Goal: Find specific page/section: Find specific page/section

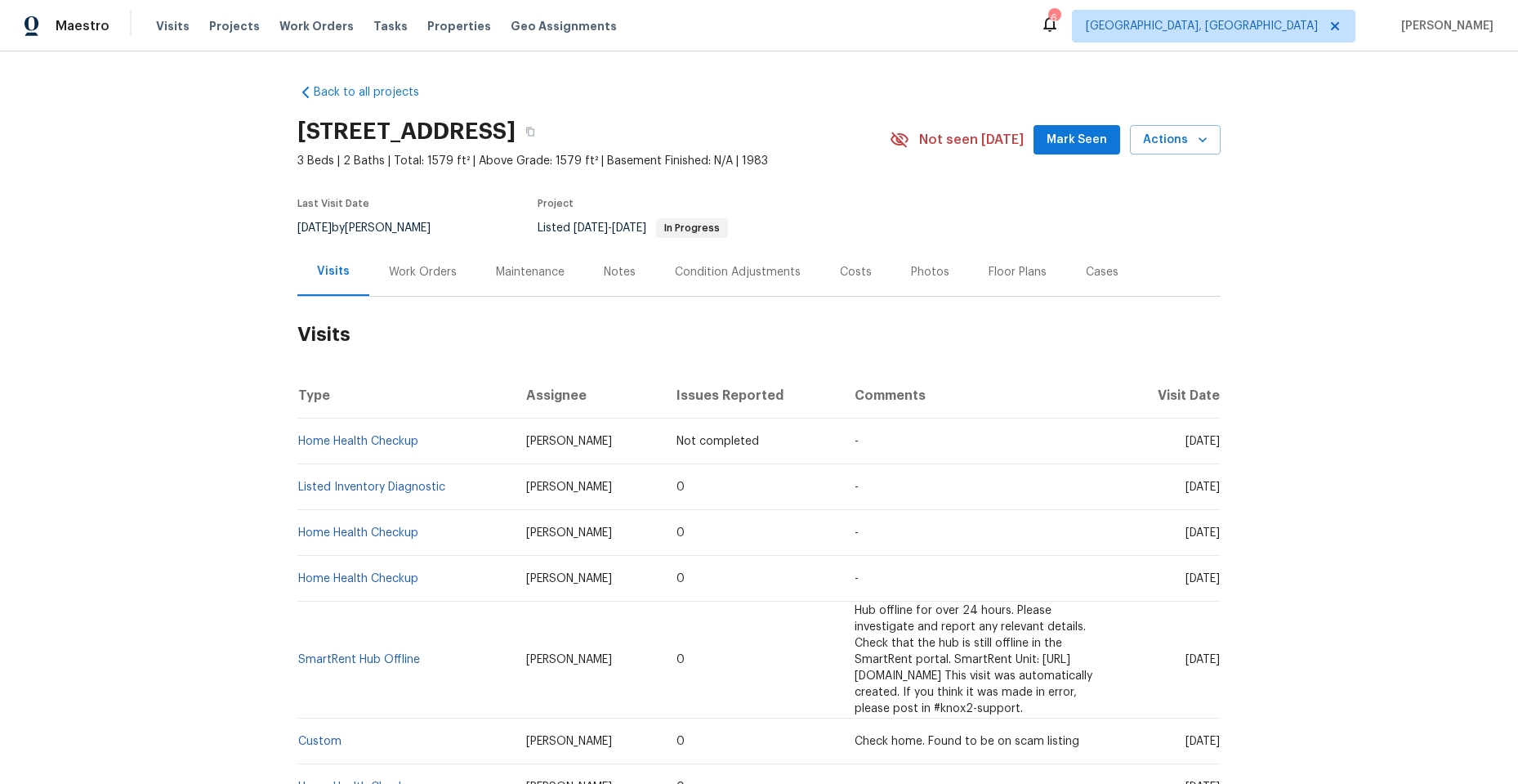
click at [420, 265] on div "Work Orders" at bounding box center [423, 272] width 67 height 16
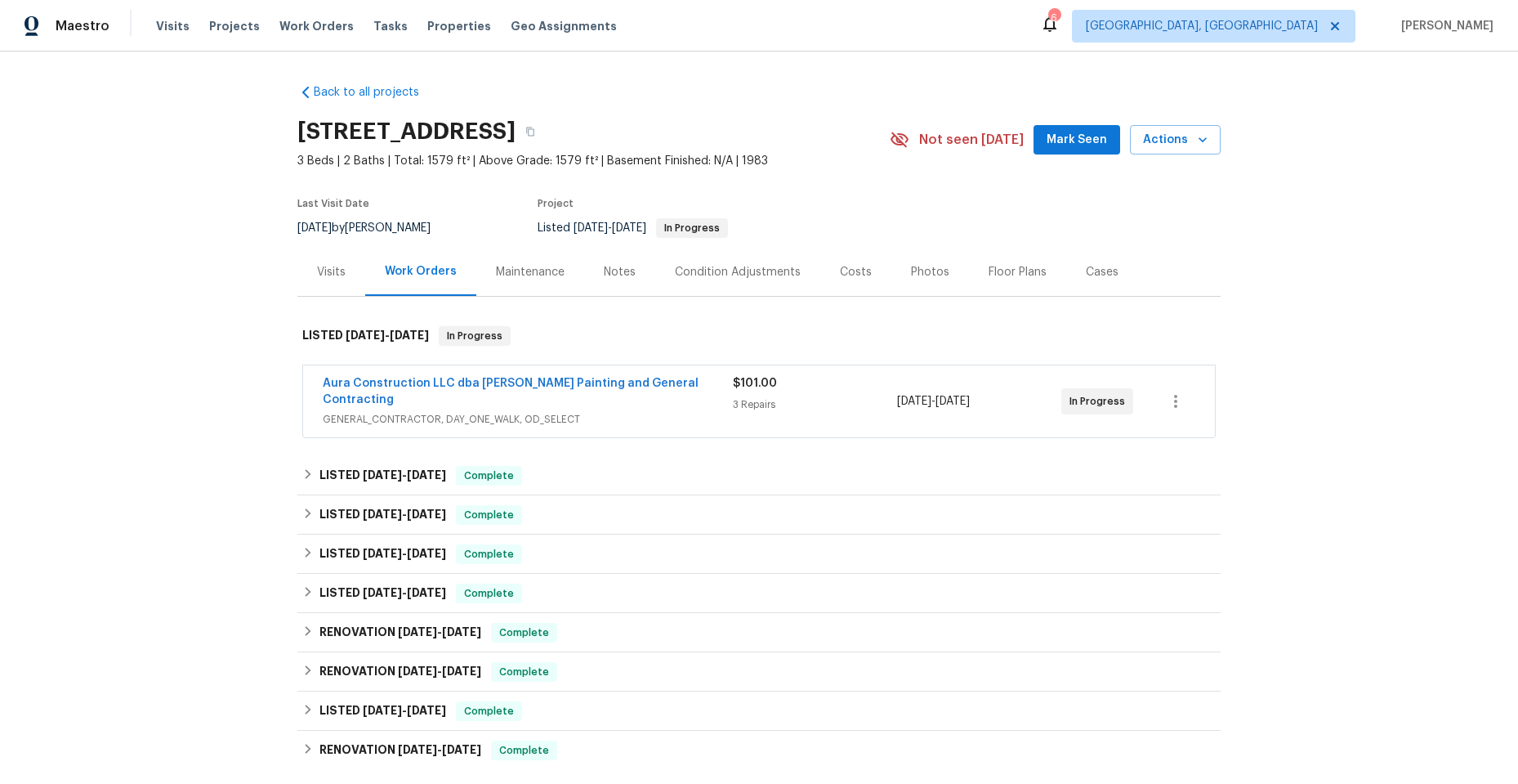
click at [642, 411] on span "GENERAL_CONTRACTOR, DAY_ONE_WALK, OD_SELECT" at bounding box center [528, 419] width 410 height 16
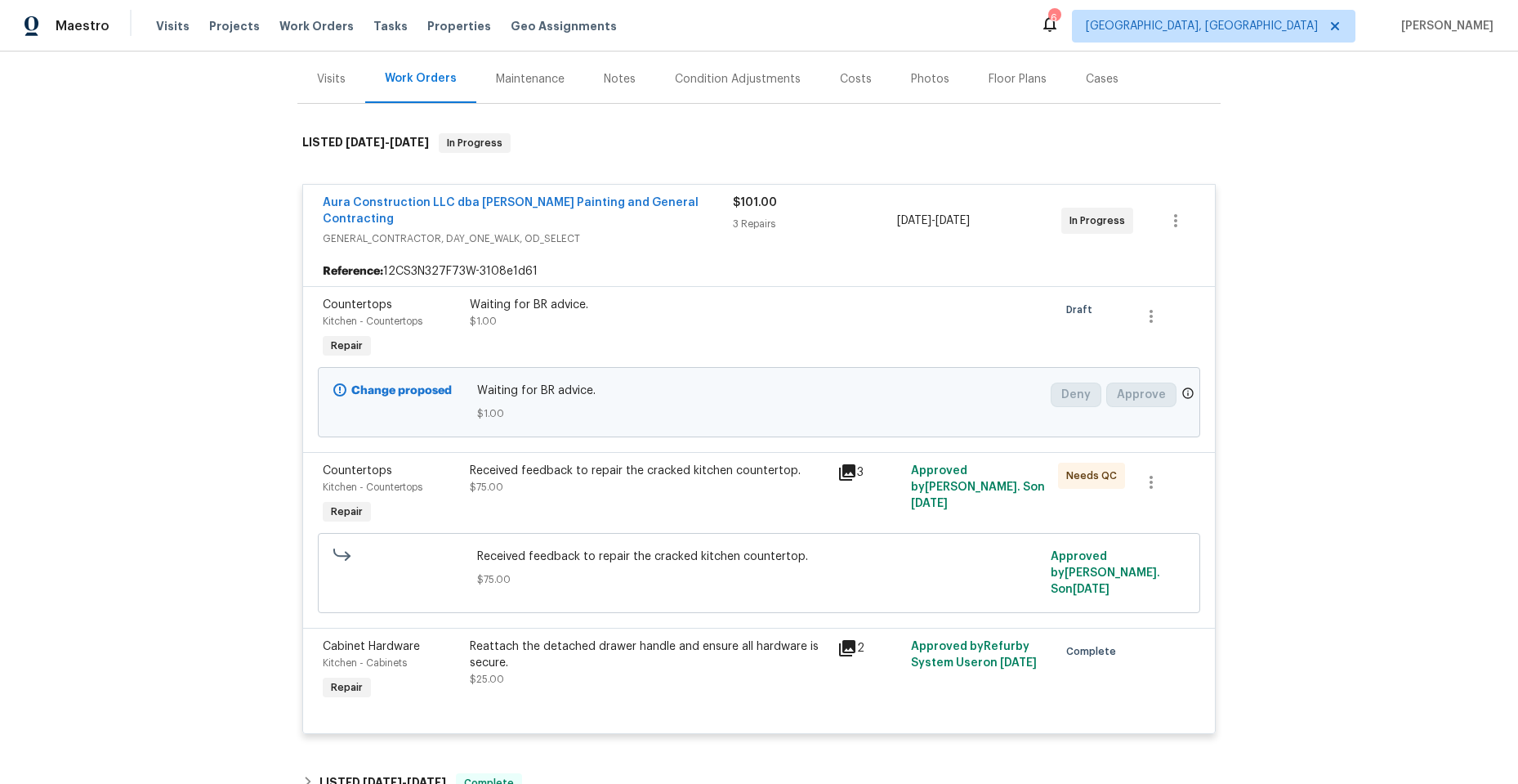
scroll to position [245, 0]
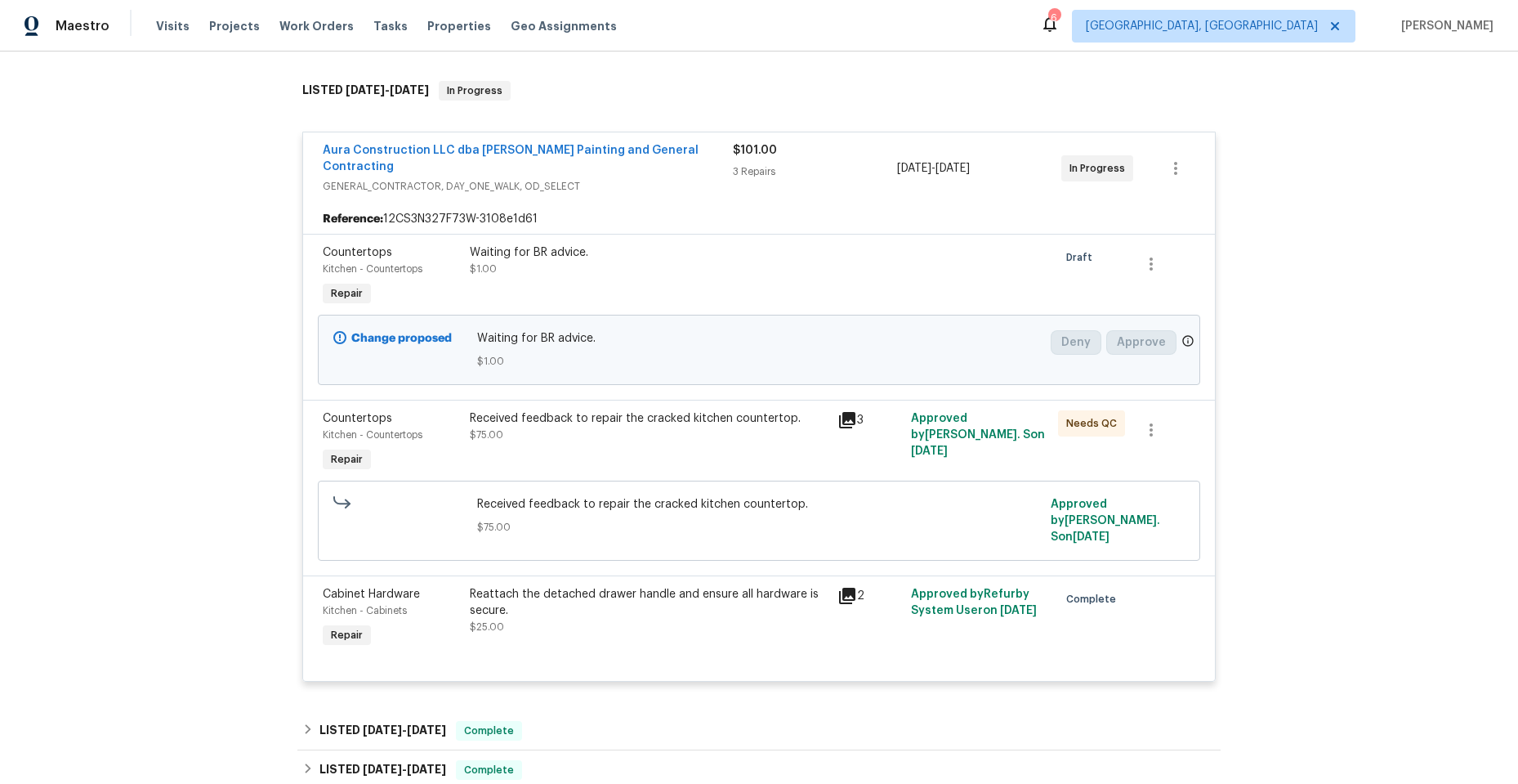
click at [839, 588] on icon at bounding box center [847, 595] width 16 height 16
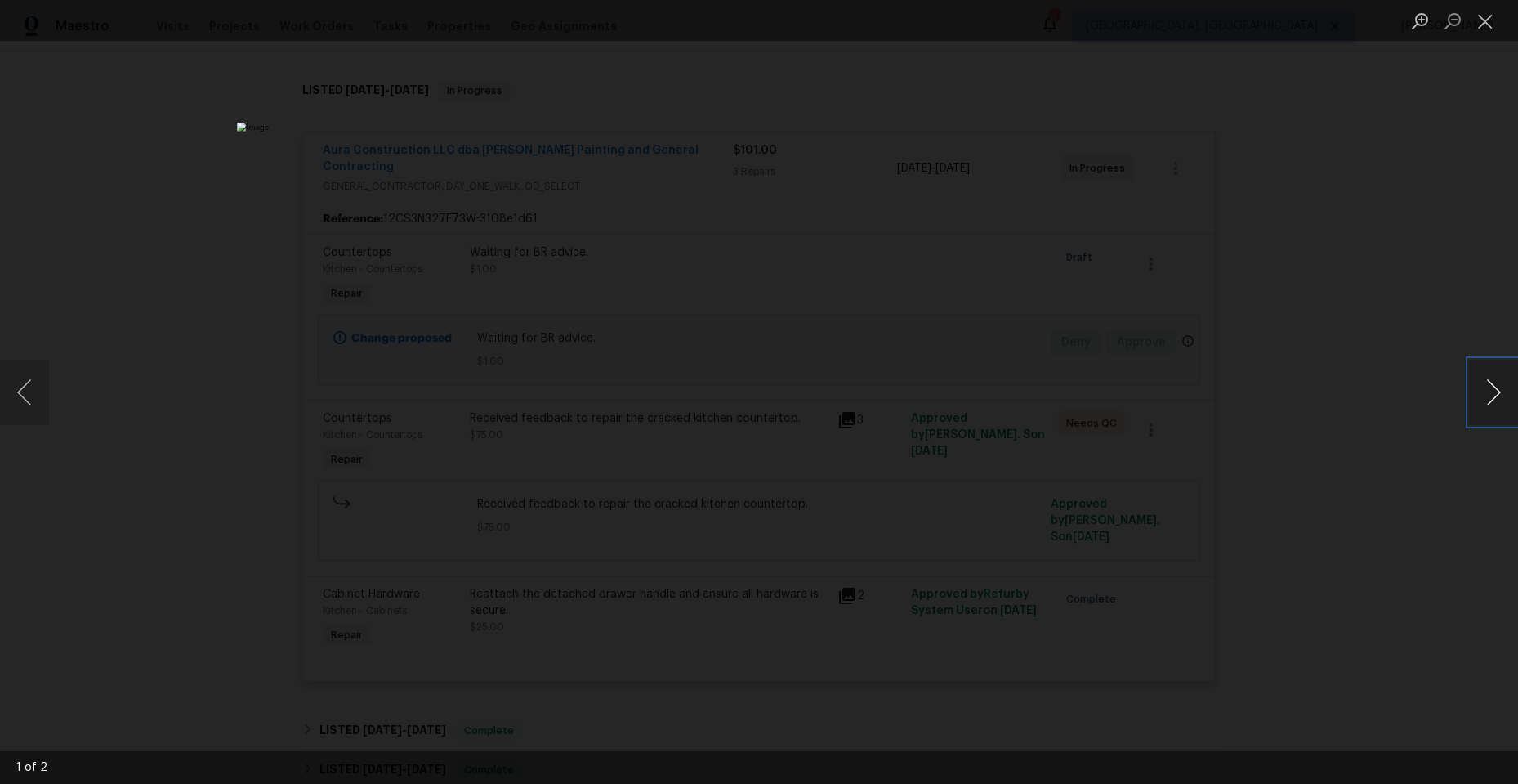
click at [1486, 391] on button "Next image" at bounding box center [1493, 392] width 49 height 65
click at [1500, 384] on button "Next image" at bounding box center [1493, 392] width 49 height 65
click at [1497, 19] on button "Close lightbox" at bounding box center [1485, 21] width 33 height 29
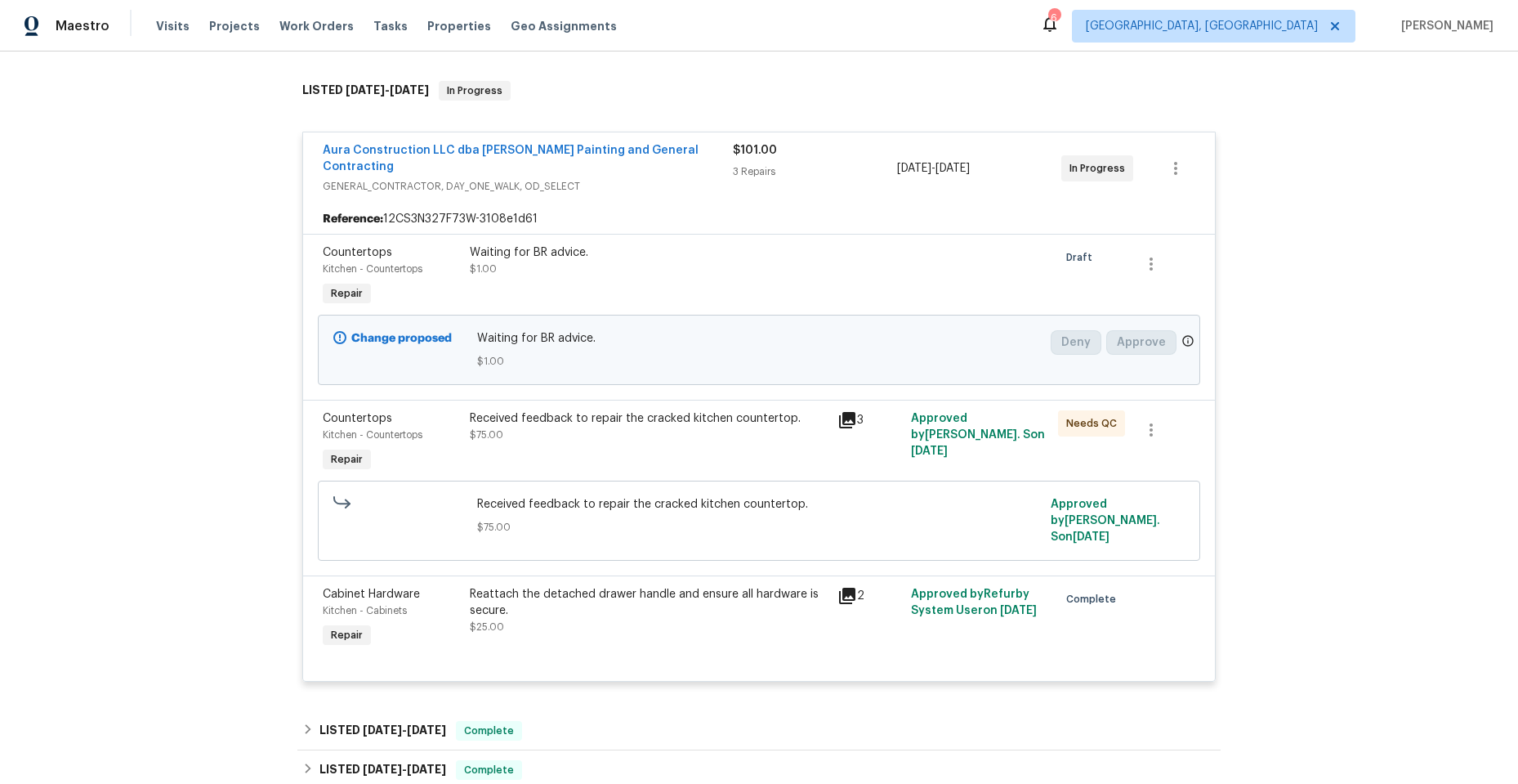
click at [837, 410] on icon at bounding box center [847, 420] width 19 height 19
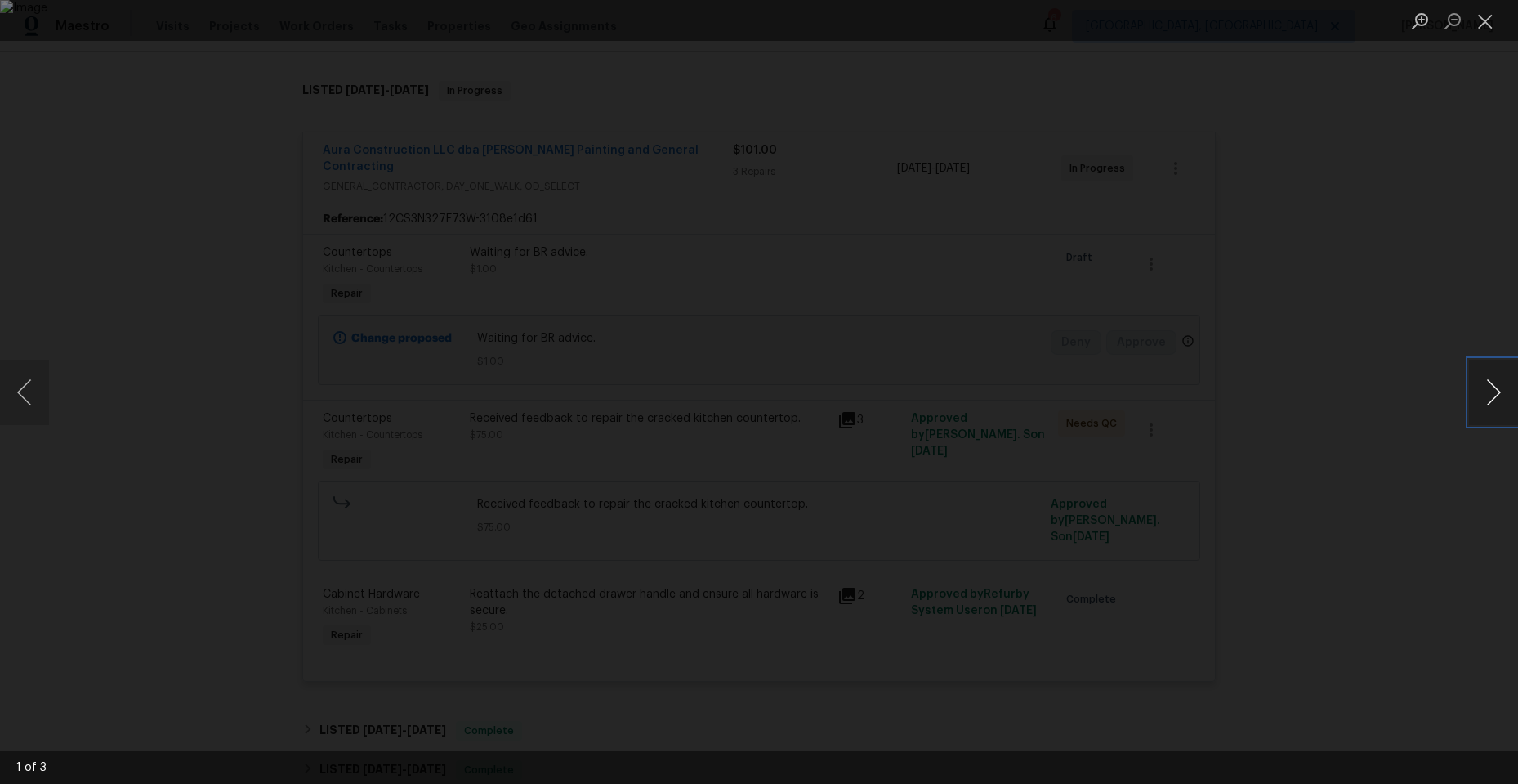
click at [1494, 384] on button "Next image" at bounding box center [1493, 392] width 49 height 65
click at [1489, 382] on button "Next image" at bounding box center [1493, 392] width 49 height 65
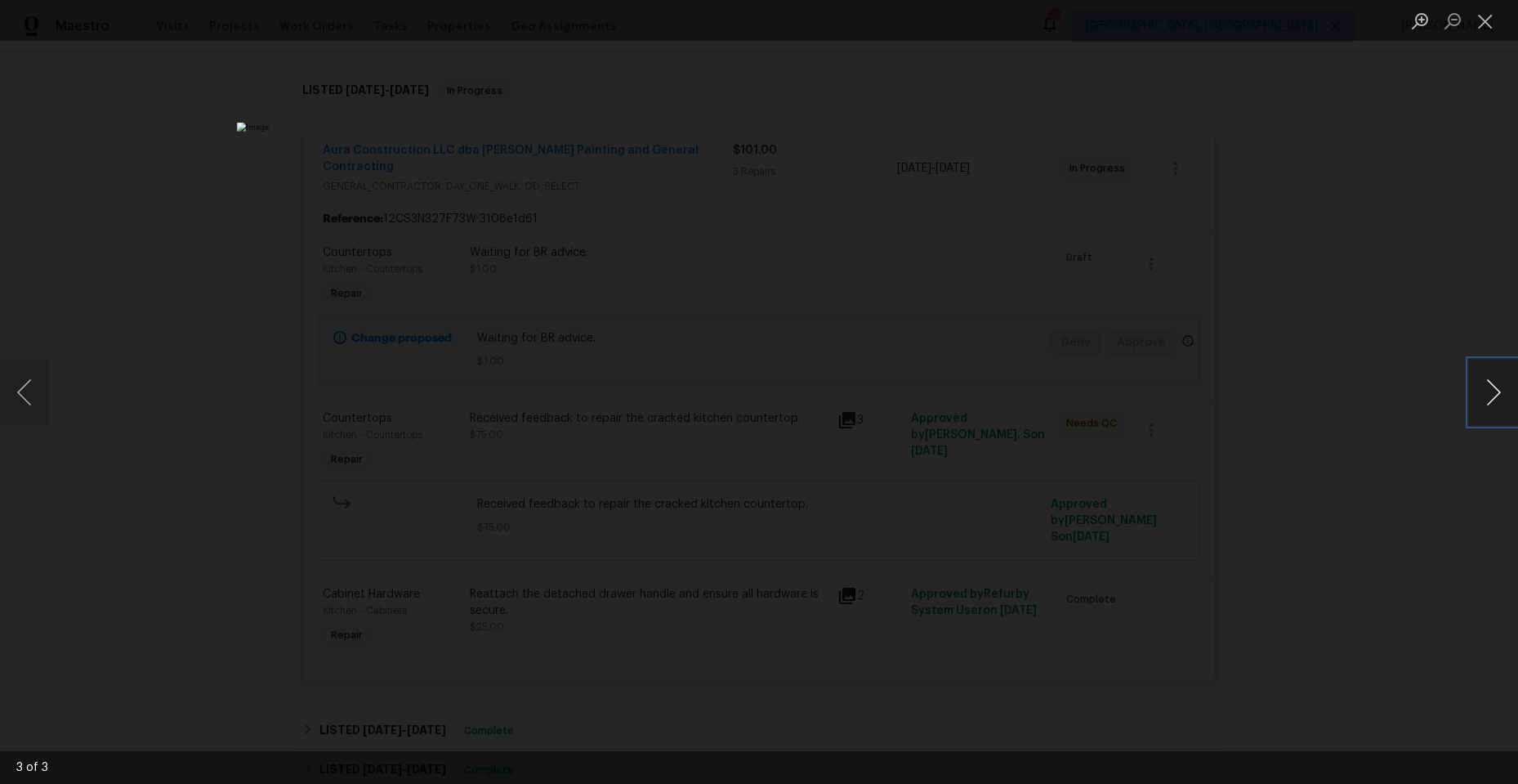
click at [1489, 385] on button "Next image" at bounding box center [1493, 392] width 49 height 65
click at [1484, 22] on button "Close lightbox" at bounding box center [1485, 21] width 33 height 29
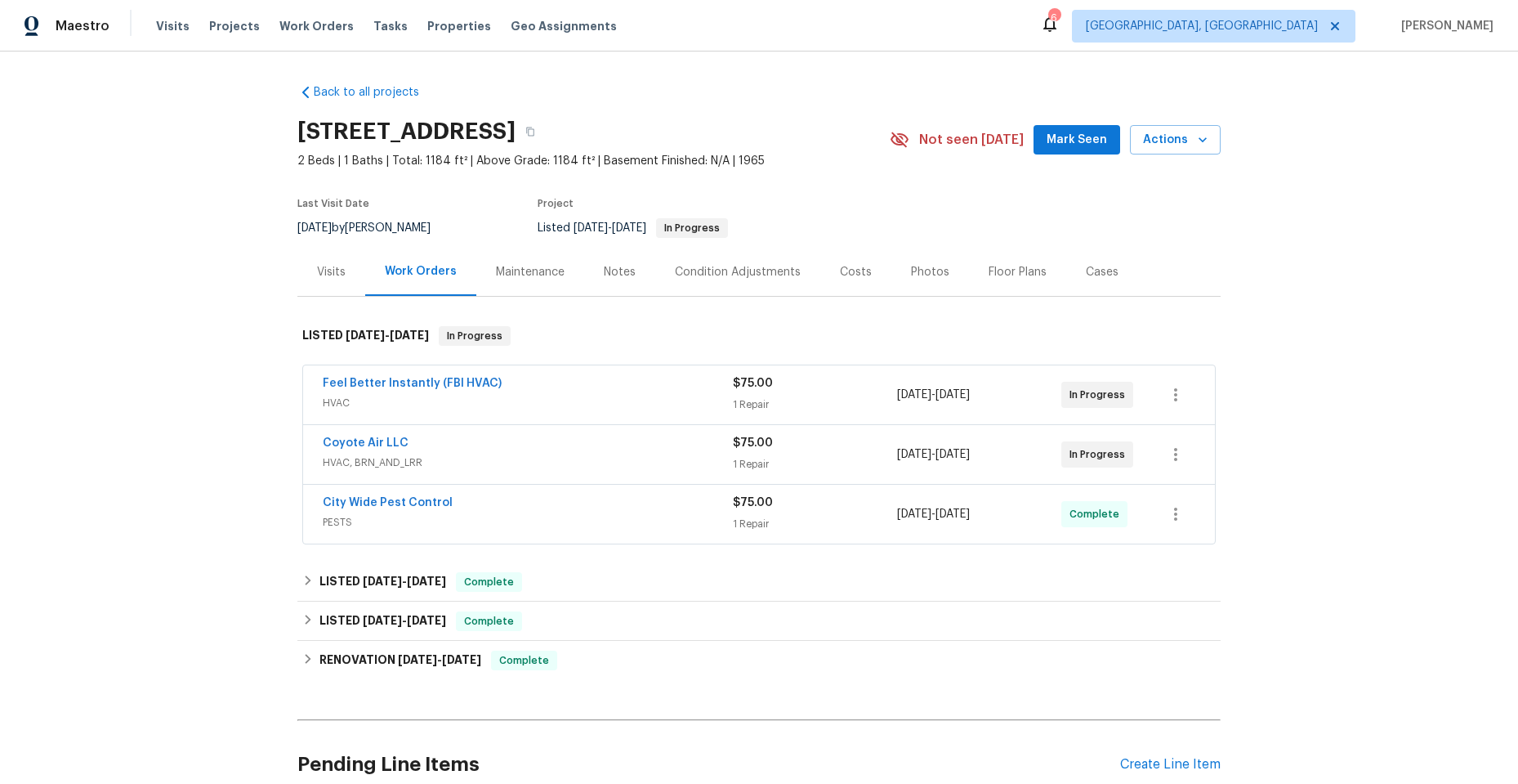
click at [616, 455] on span "HVAC, BRN_AND_LRR" at bounding box center [528, 462] width 410 height 16
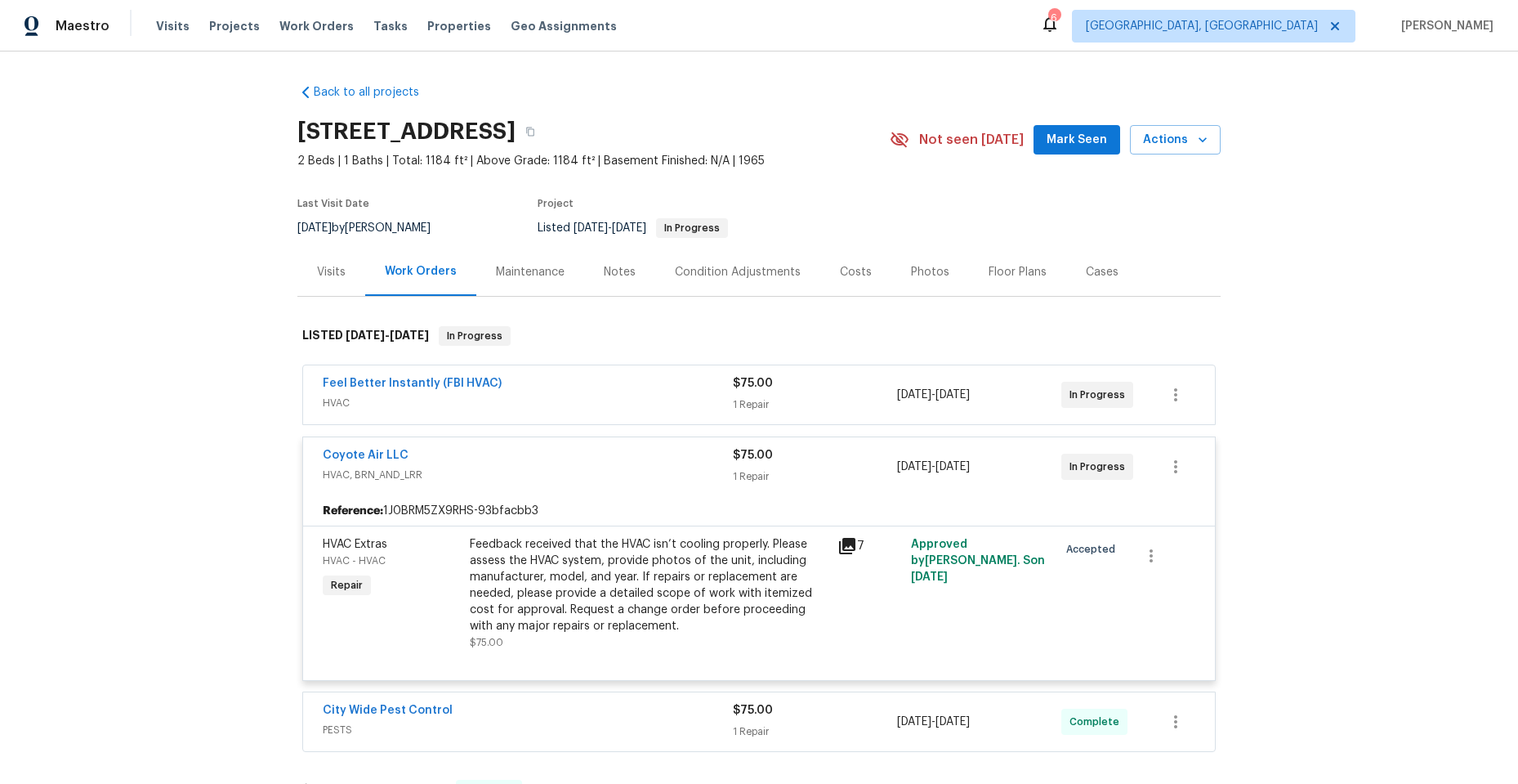
click at [849, 539] on icon at bounding box center [847, 545] width 16 height 16
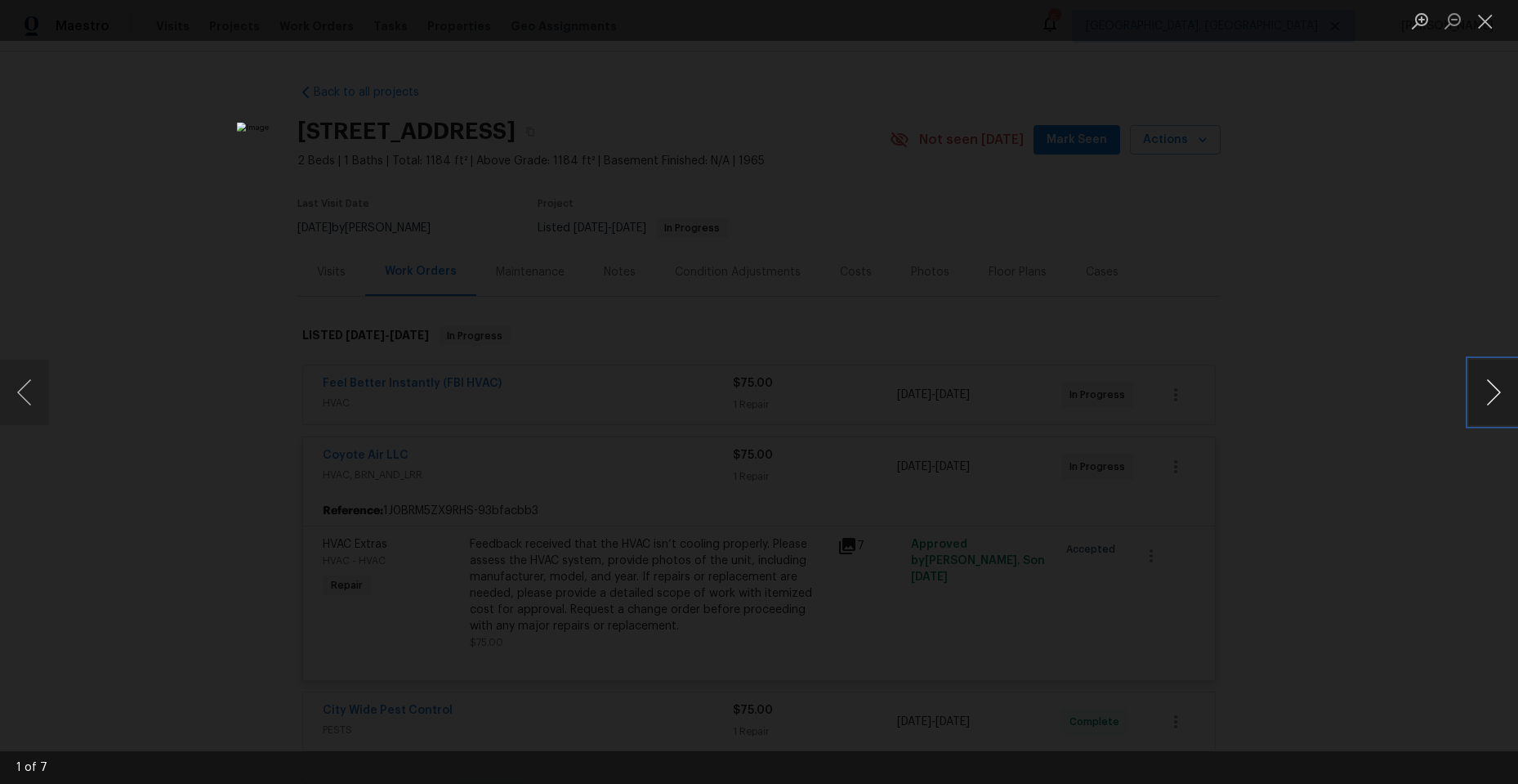
click at [1491, 390] on button "Next image" at bounding box center [1493, 392] width 49 height 65
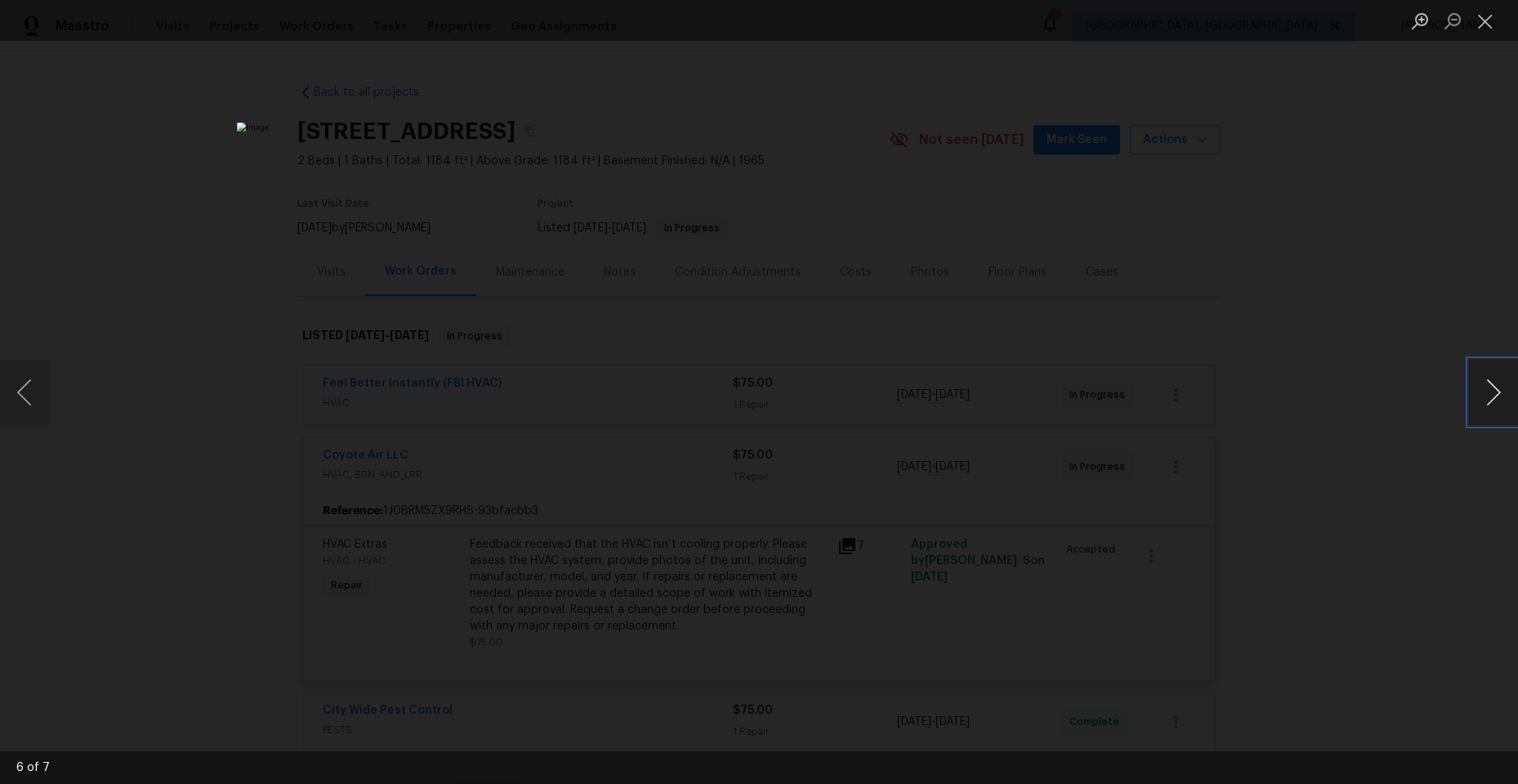
click at [1491, 390] on button "Next image" at bounding box center [1493, 392] width 49 height 65
click at [1489, 390] on button "Next image" at bounding box center [1493, 392] width 49 height 65
click at [1490, 24] on button "Close lightbox" at bounding box center [1485, 21] width 33 height 29
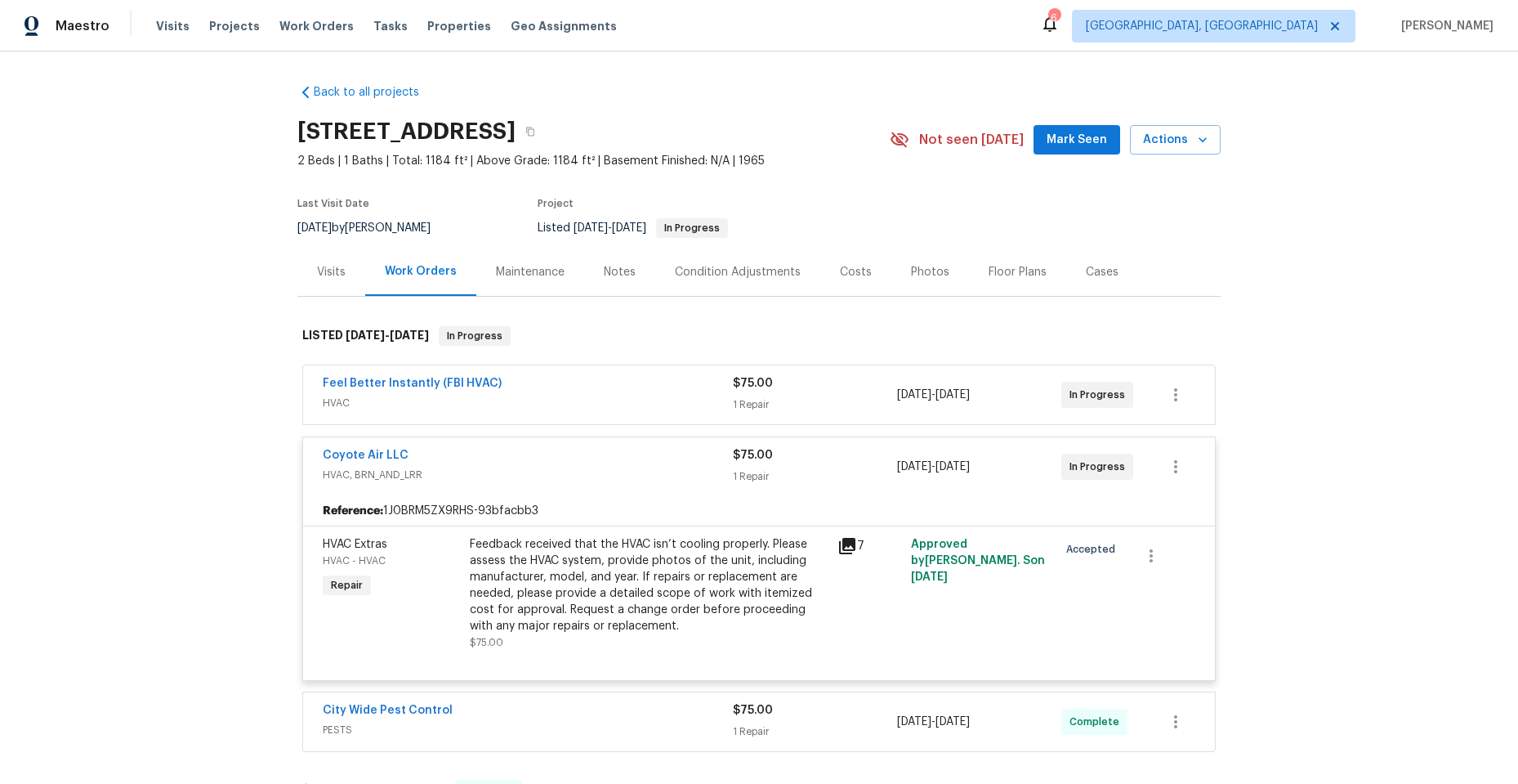
click at [573, 395] on span "HVAC" at bounding box center [528, 403] width 410 height 16
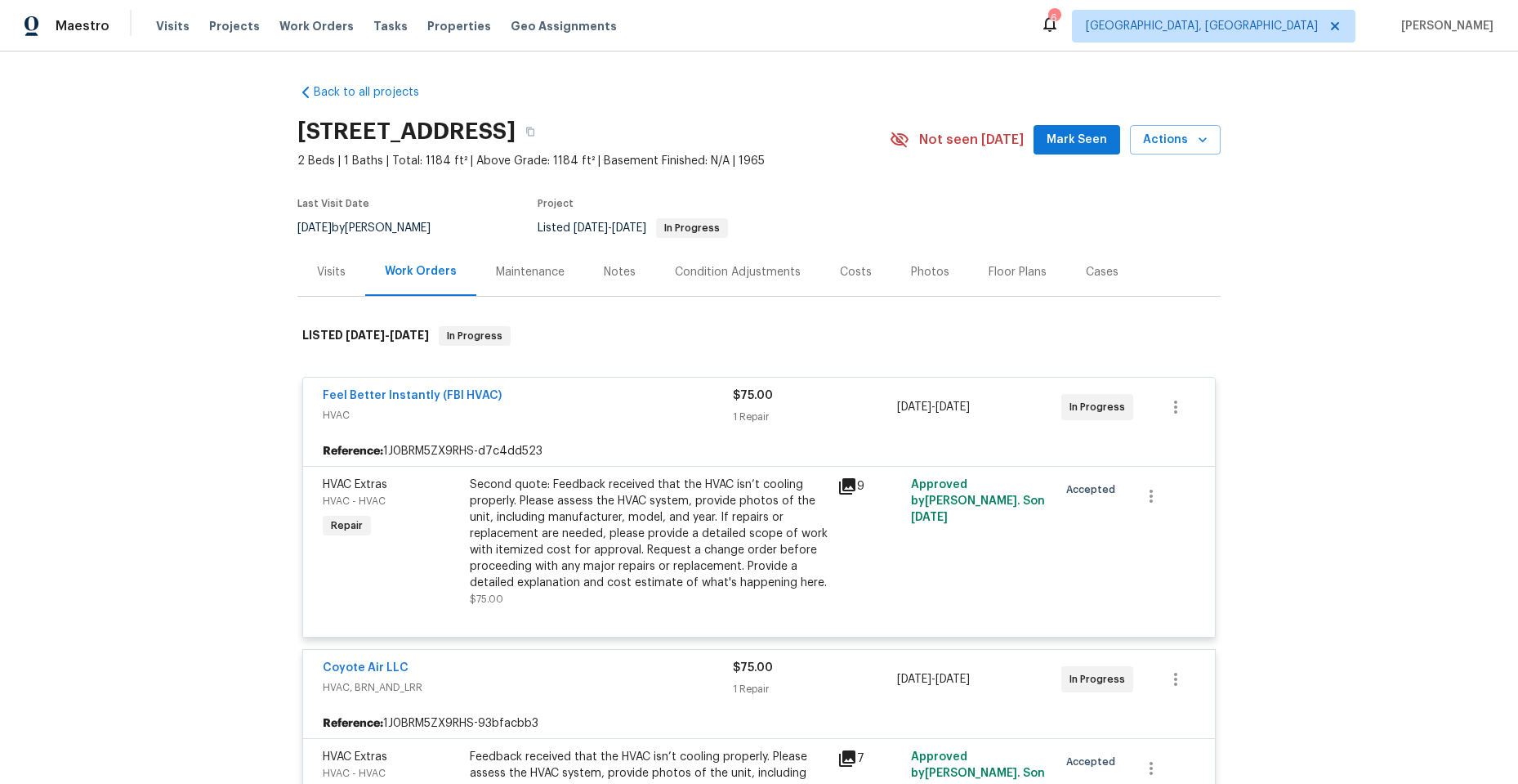
click at [846, 483] on icon at bounding box center [847, 485] width 16 height 16
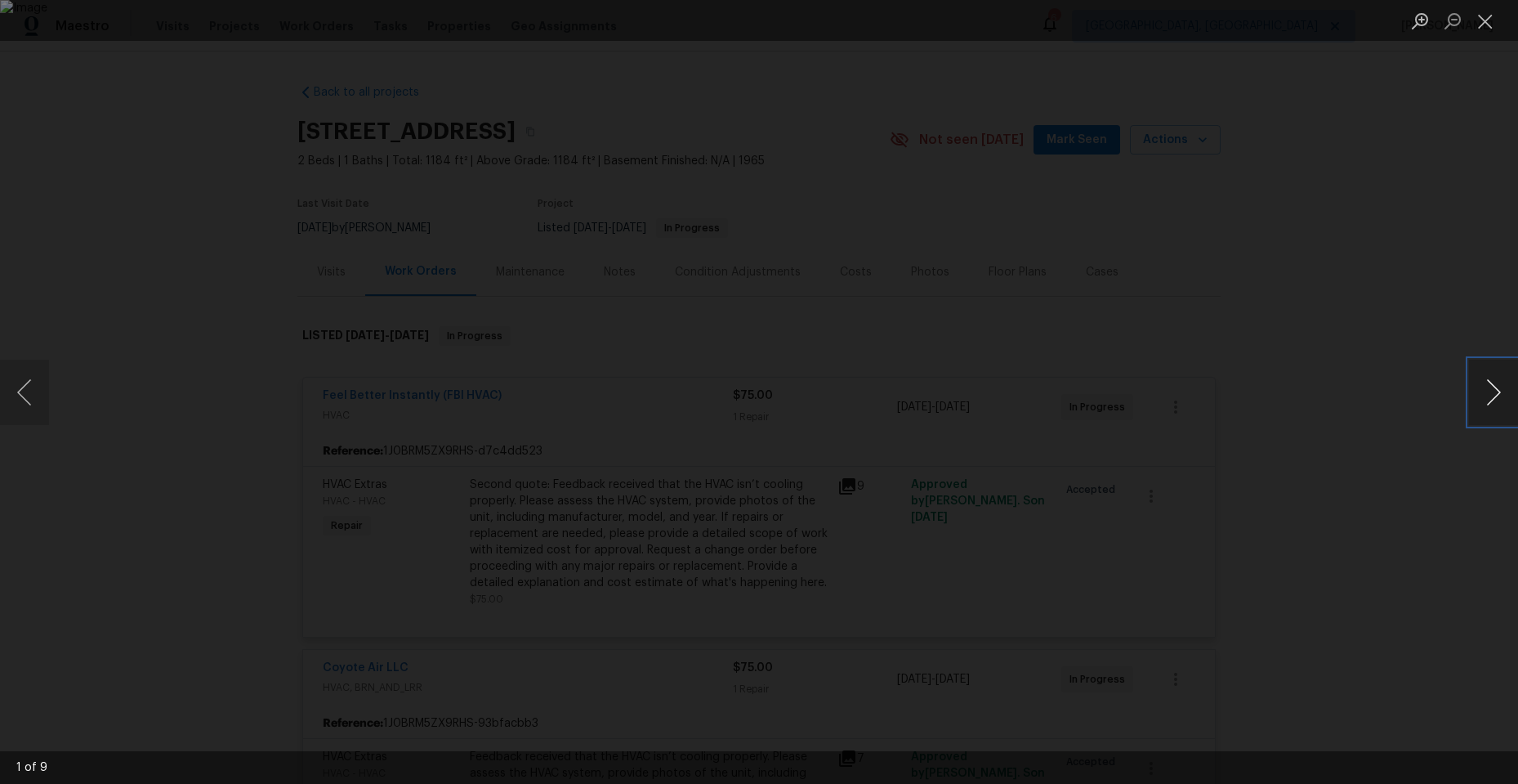
click at [1498, 386] on button "Next image" at bounding box center [1493, 392] width 49 height 65
click at [1487, 390] on button "Next image" at bounding box center [1493, 392] width 49 height 65
click at [1484, 402] on button "Next image" at bounding box center [1493, 392] width 49 height 65
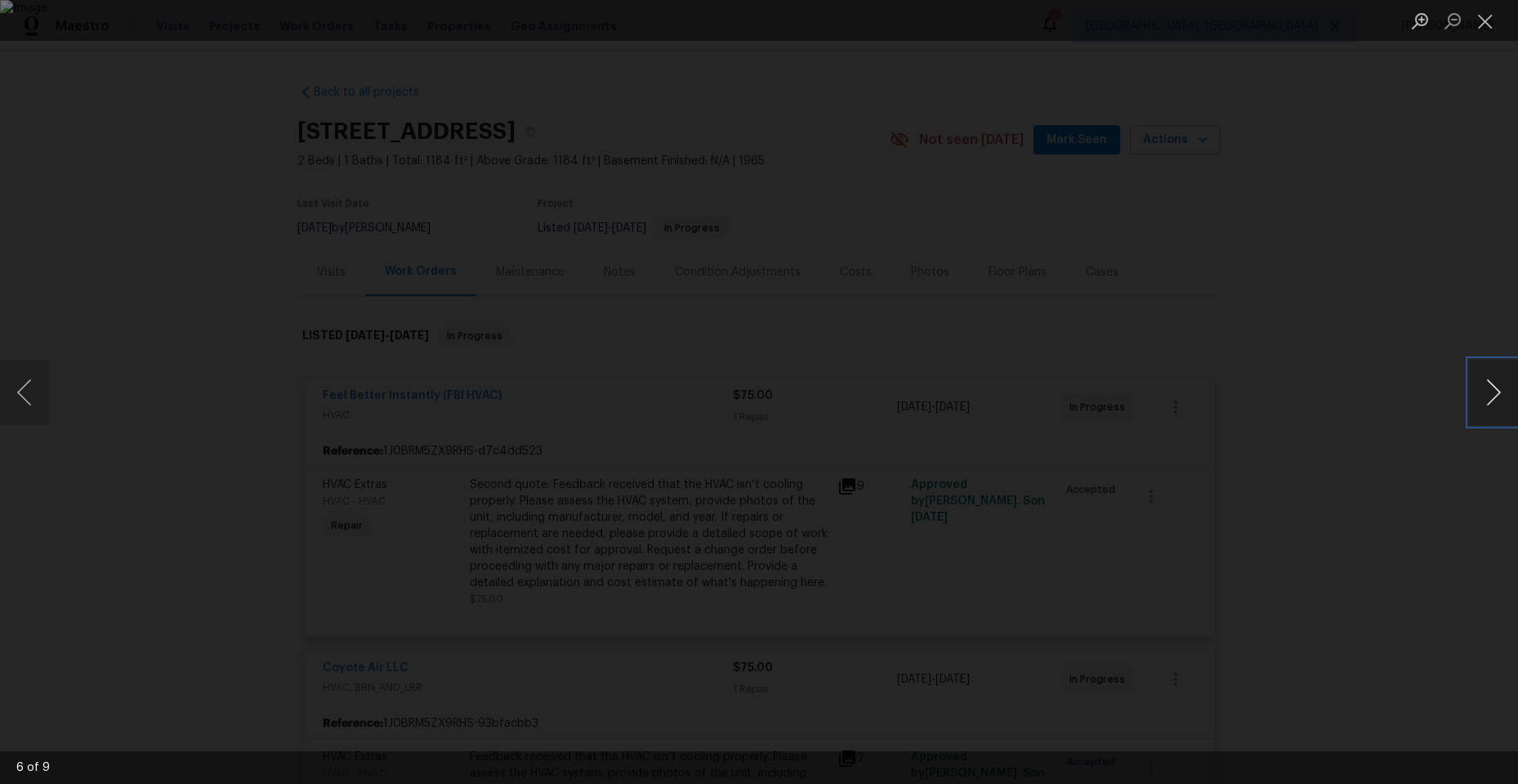
click at [1484, 402] on button "Next image" at bounding box center [1493, 392] width 49 height 65
click at [1489, 13] on button "Close lightbox" at bounding box center [1485, 21] width 33 height 29
